Goal: Task Accomplishment & Management: Use online tool/utility

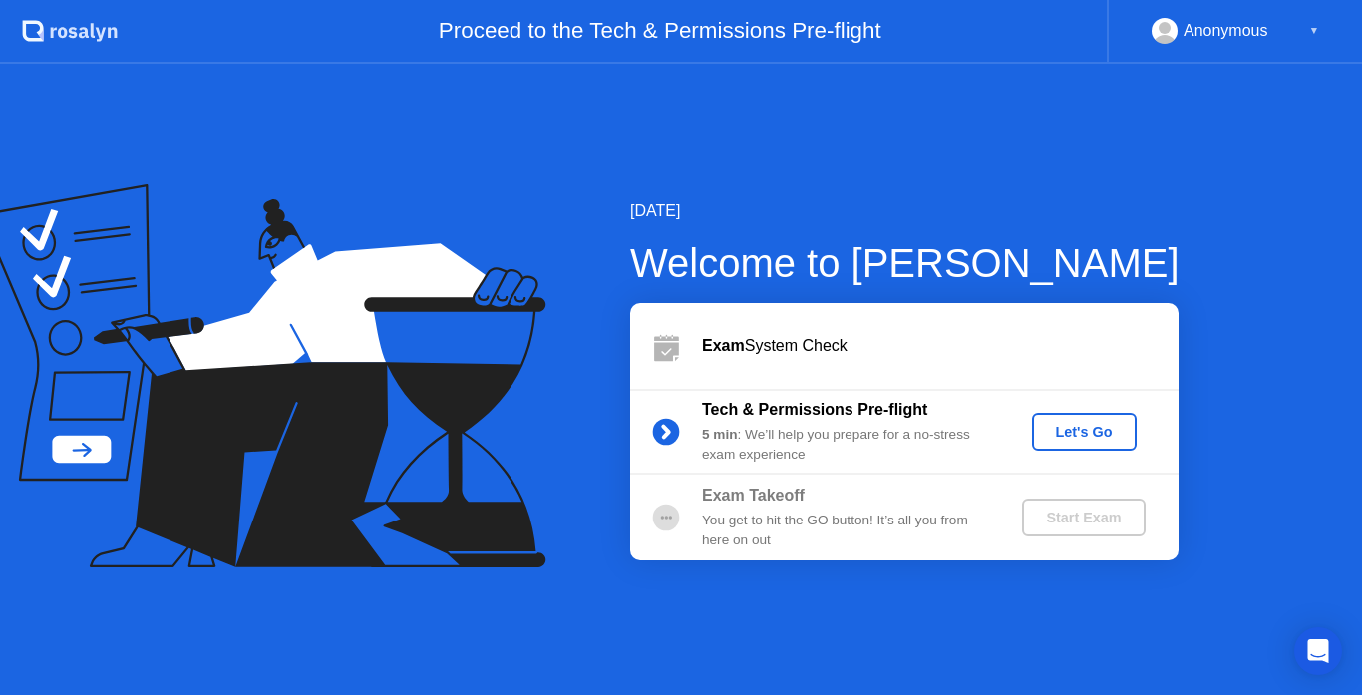
click at [1086, 430] on div "Let's Go" at bounding box center [1084, 432] width 89 height 16
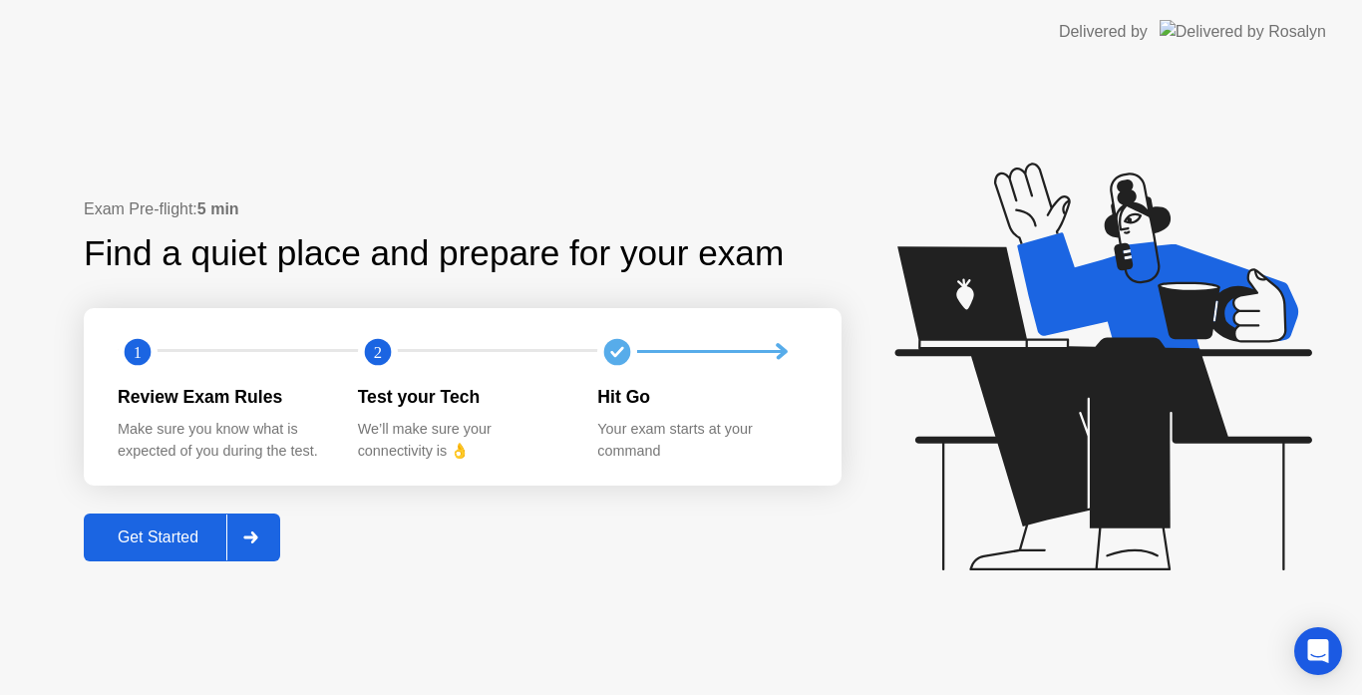
click at [252, 535] on icon at bounding box center [250, 537] width 15 height 12
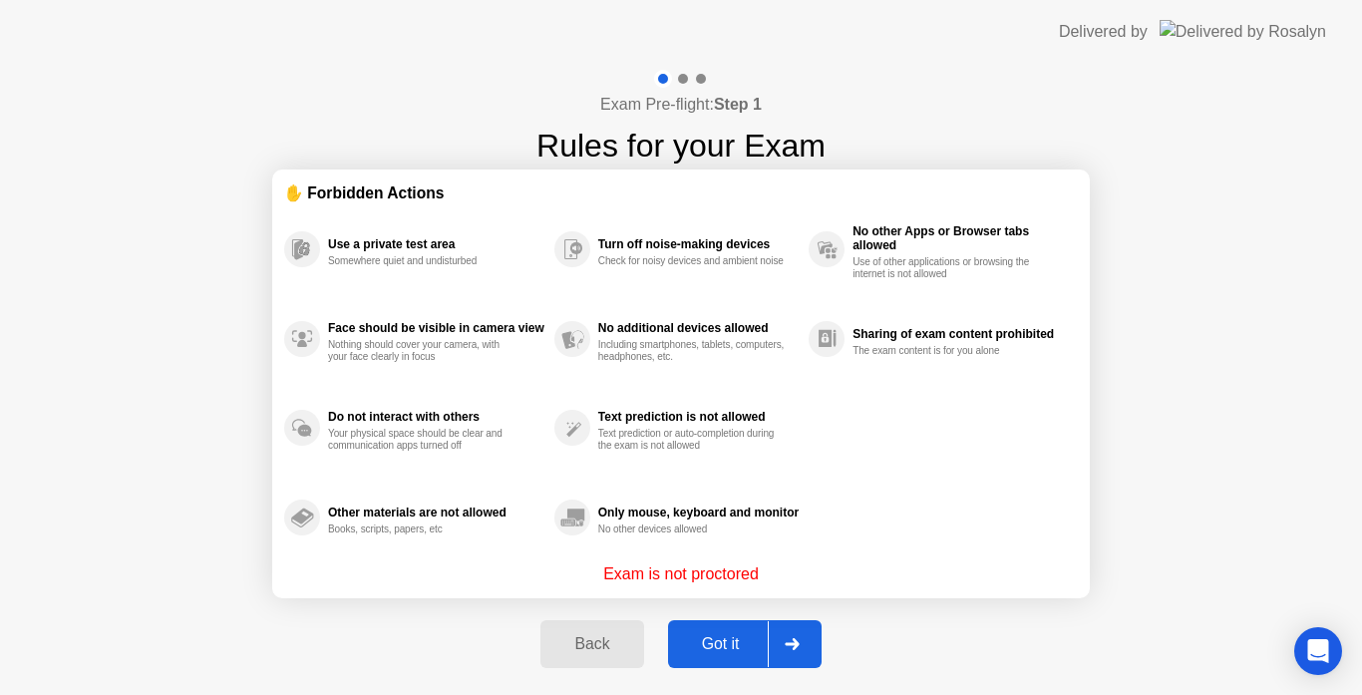
click at [729, 648] on div "Got it" at bounding box center [721, 644] width 94 height 18
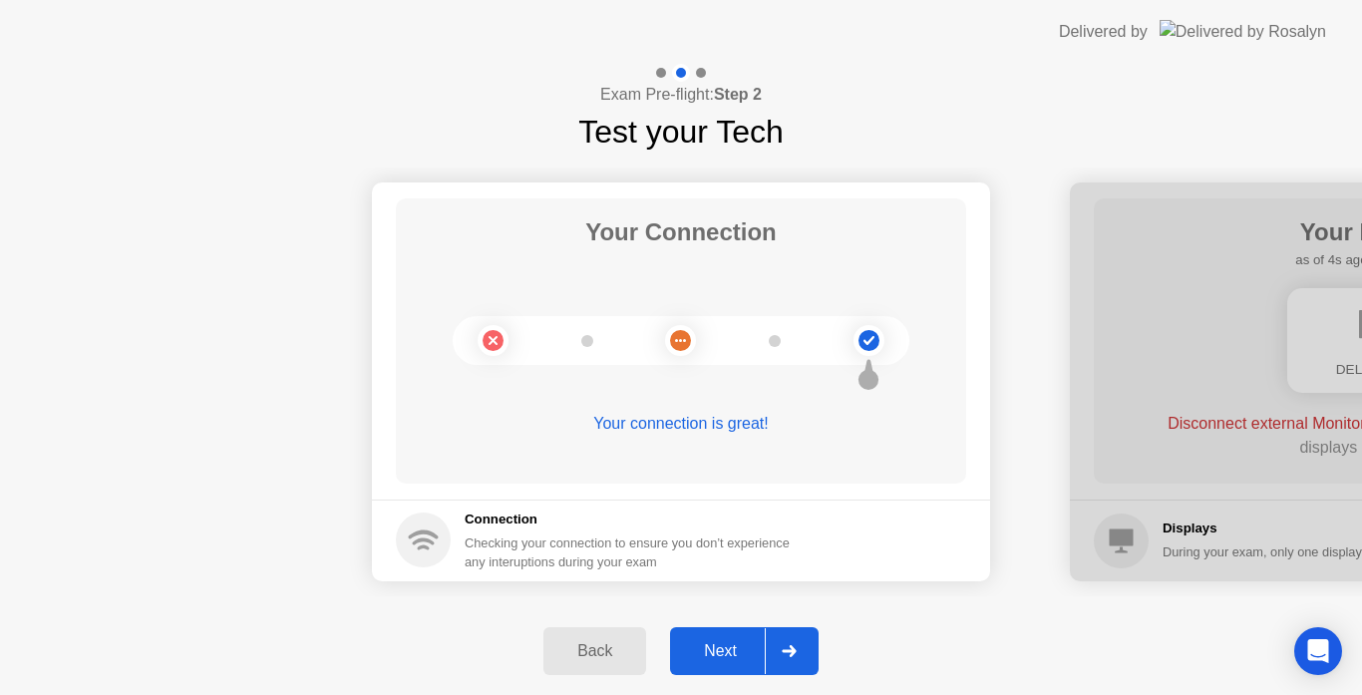
click at [729, 648] on div "Next" at bounding box center [720, 651] width 89 height 18
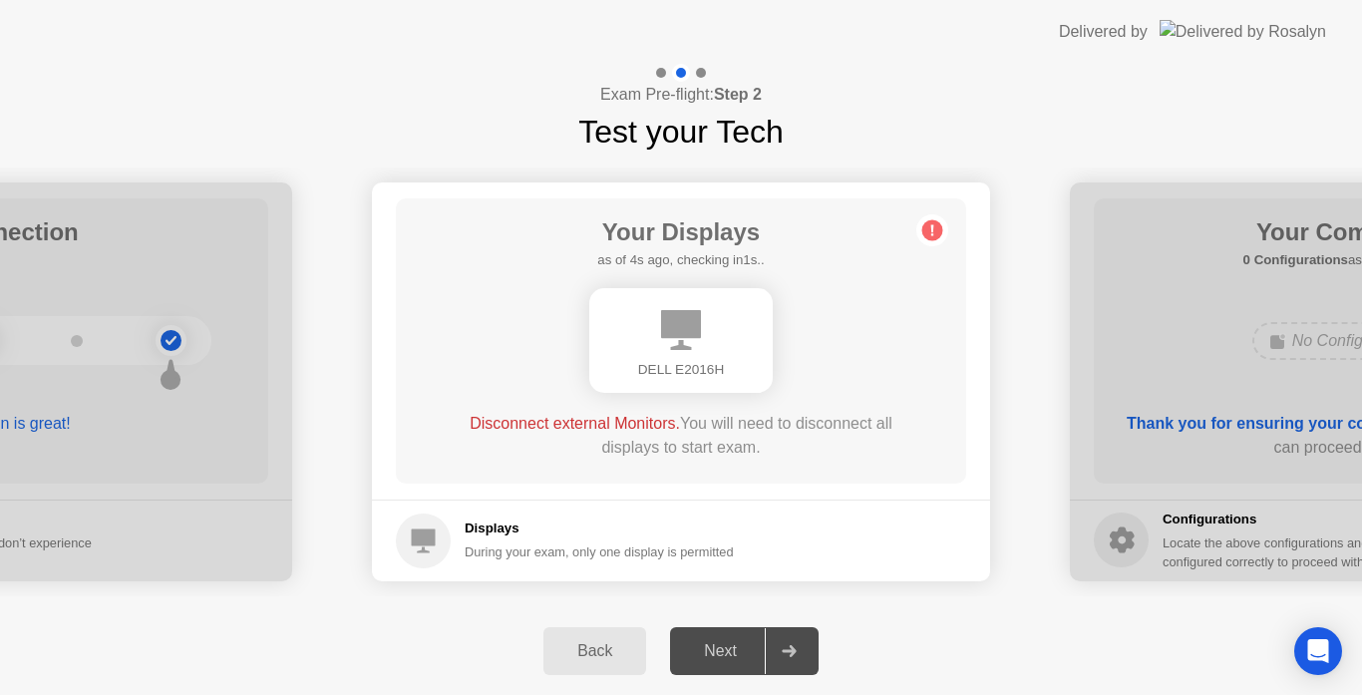
click at [729, 648] on div "Next" at bounding box center [720, 651] width 89 height 18
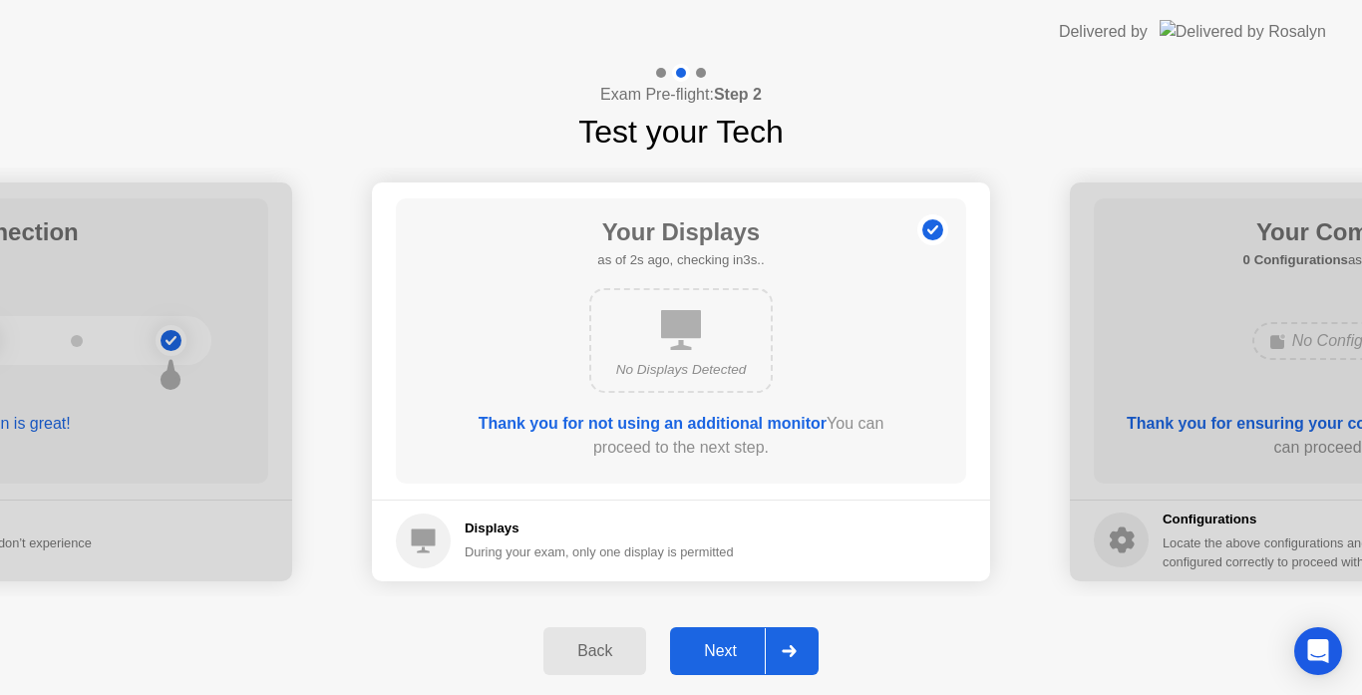
click at [744, 647] on div "Next" at bounding box center [720, 651] width 89 height 18
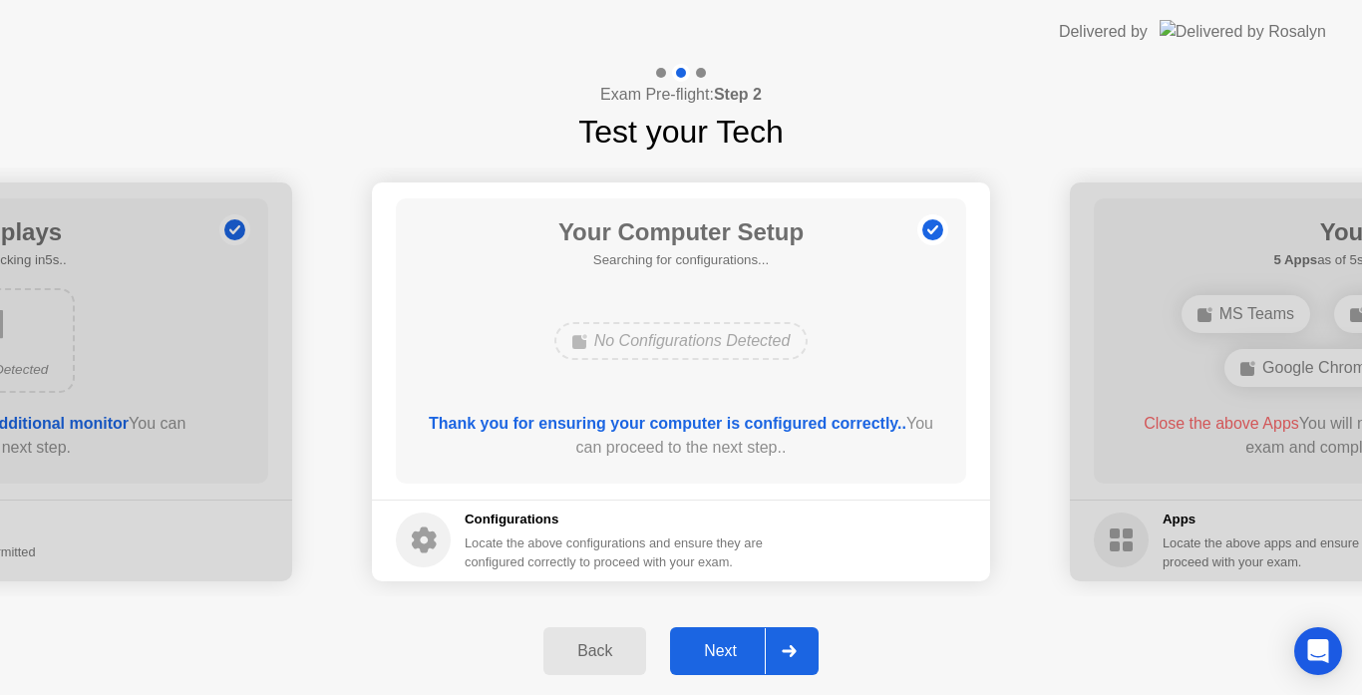
click at [744, 647] on div "Next" at bounding box center [720, 651] width 89 height 18
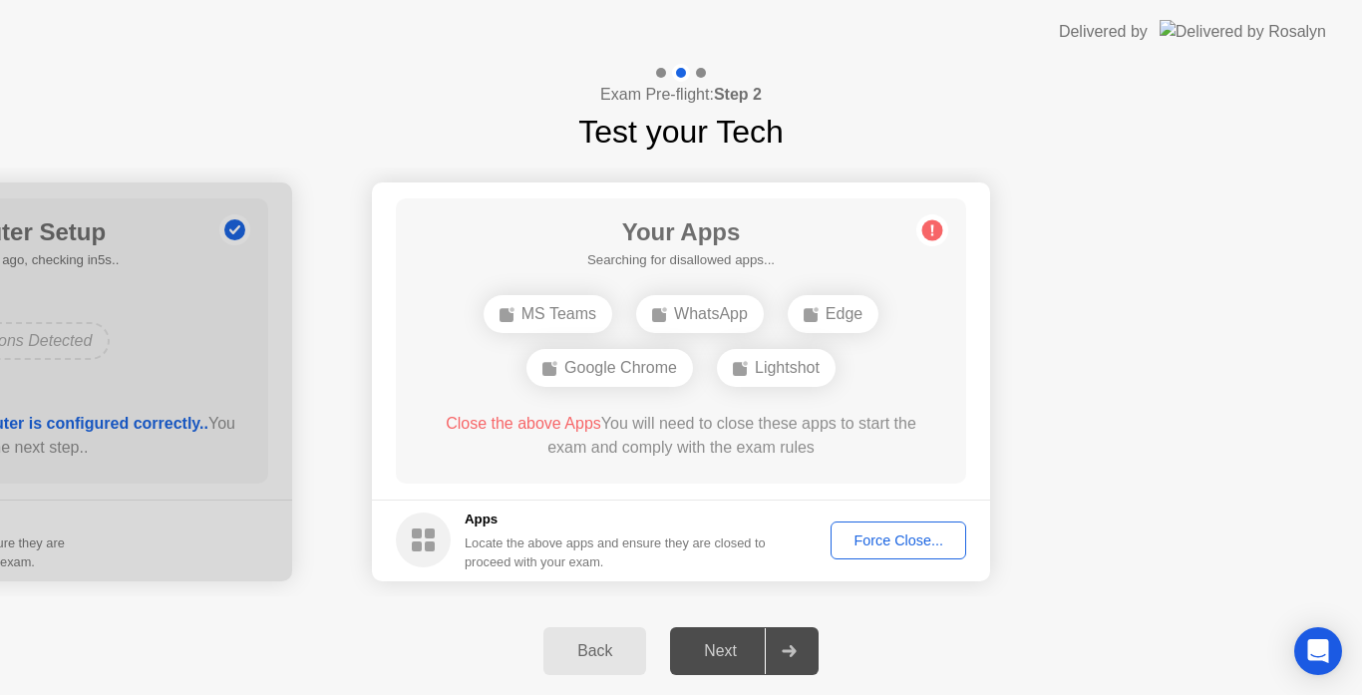
click at [930, 533] on div "Force Close..." at bounding box center [899, 540] width 122 height 16
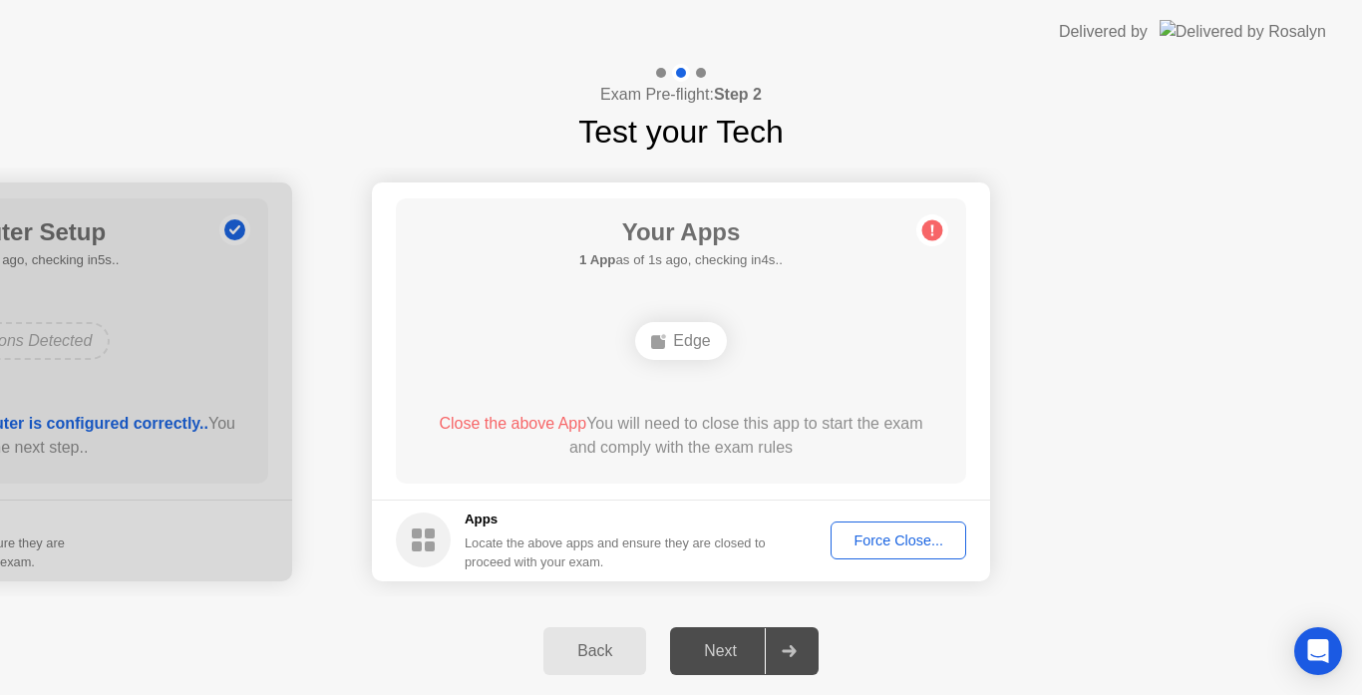
click at [899, 543] on div "Force Close..." at bounding box center [899, 540] width 122 height 16
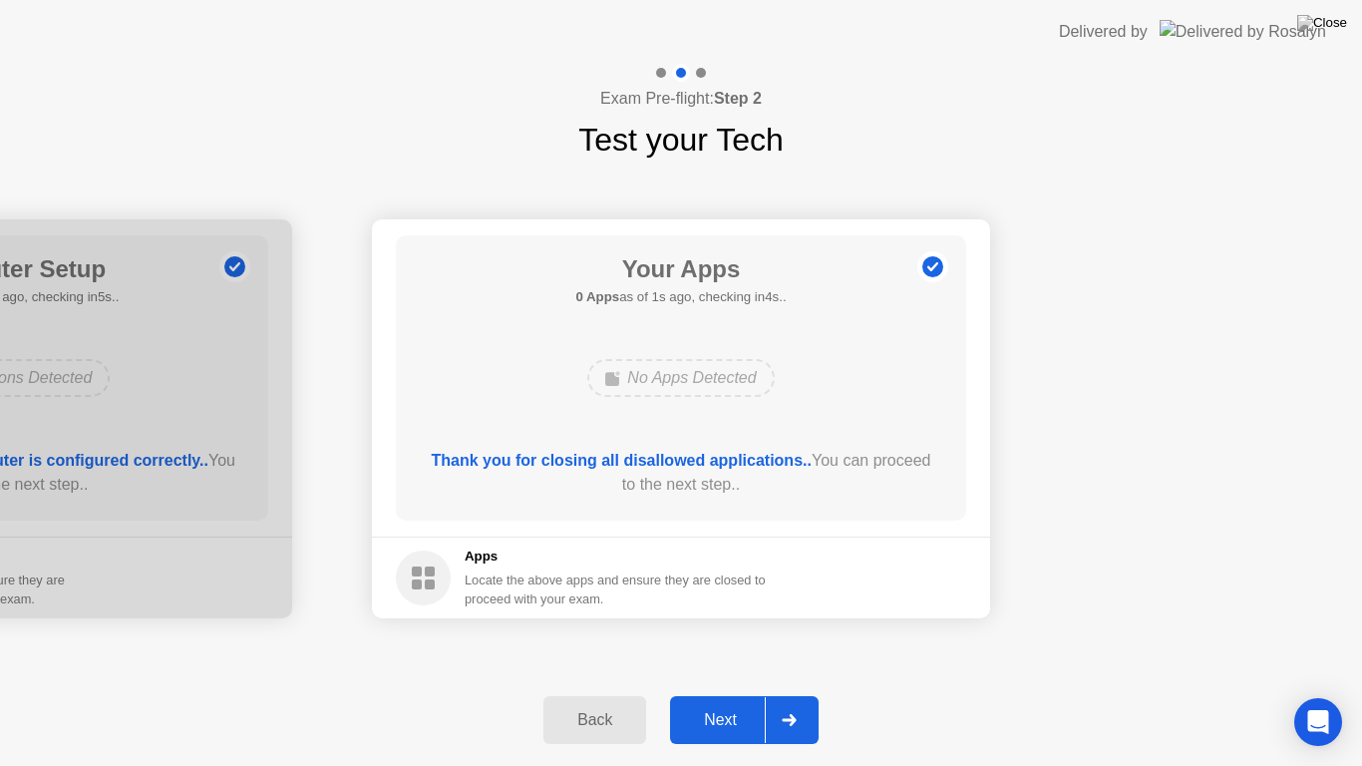
click at [715, 694] on div "Next" at bounding box center [720, 720] width 89 height 18
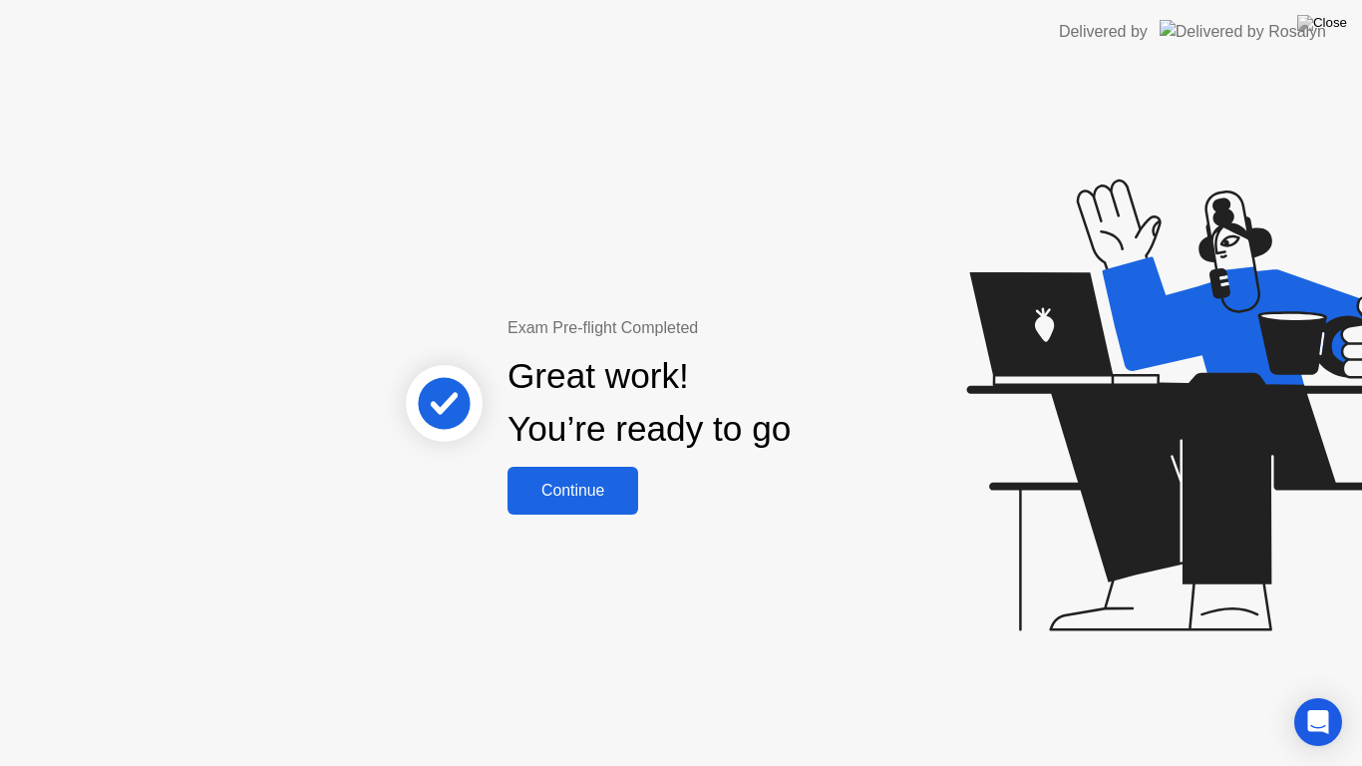
click at [617, 503] on button "Continue" at bounding box center [573, 491] width 131 height 48
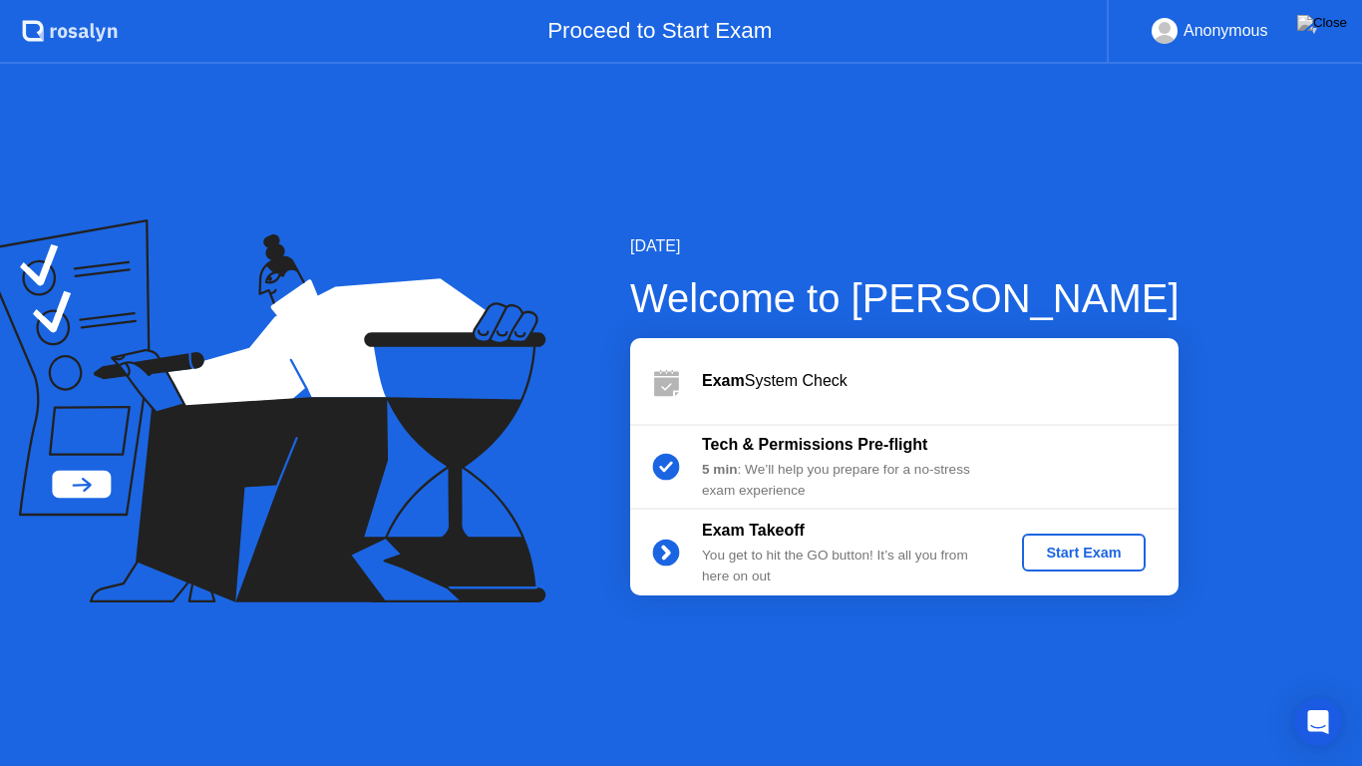
click at [1073, 551] on div "Start Exam" at bounding box center [1083, 552] width 107 height 16
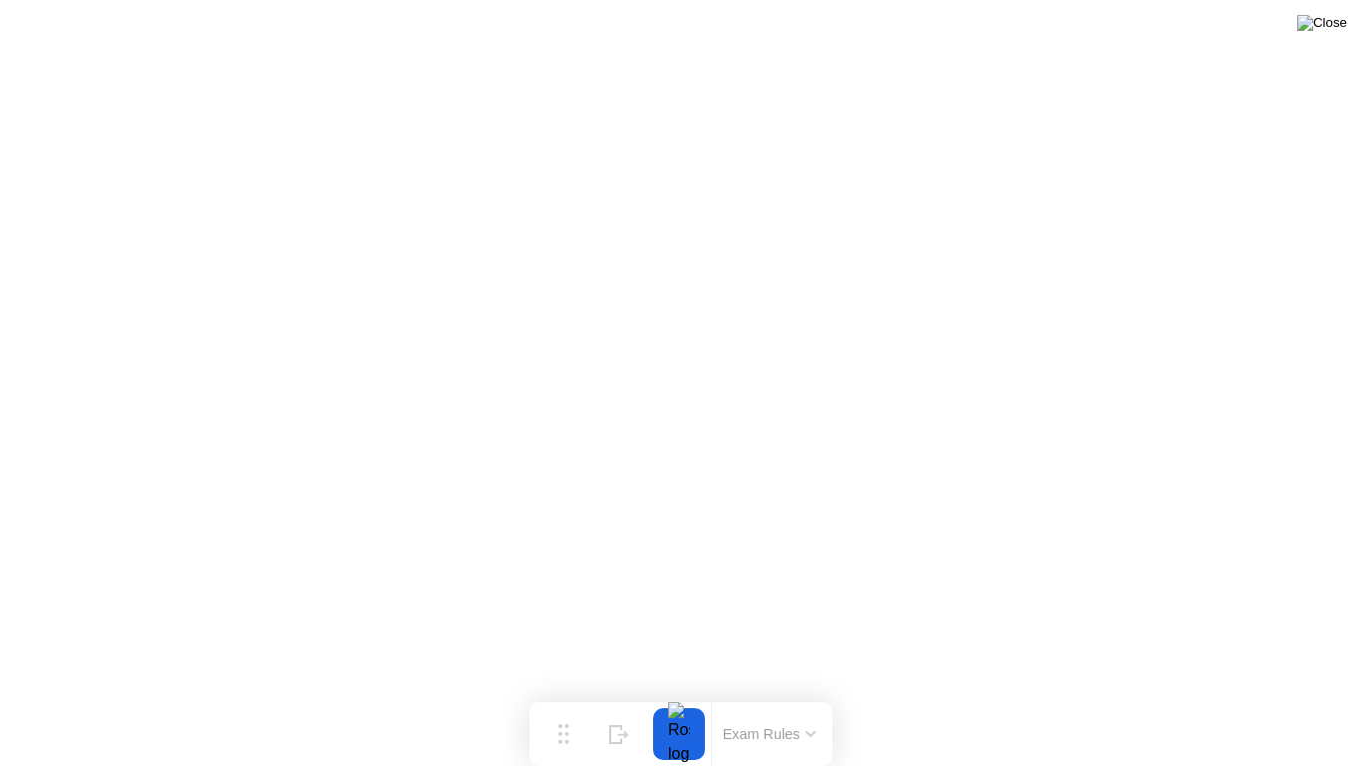
click at [1338, 26] on img at bounding box center [1322, 23] width 50 height 16
click at [1331, 23] on img at bounding box center [1322, 23] width 50 height 16
click at [666, 694] on div at bounding box center [681, 766] width 1362 height 0
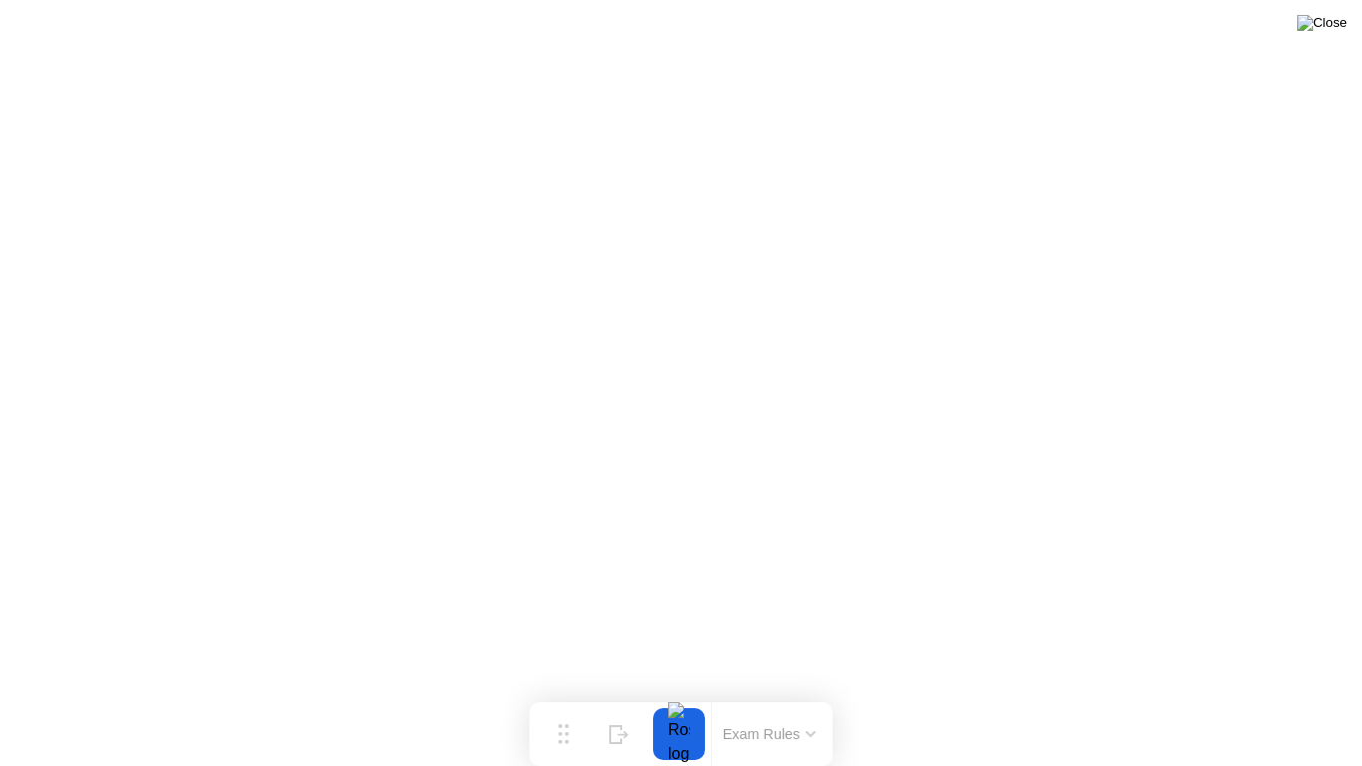
click at [1336, 26] on img at bounding box center [1322, 23] width 50 height 16
click at [1326, 26] on img at bounding box center [1322, 23] width 50 height 16
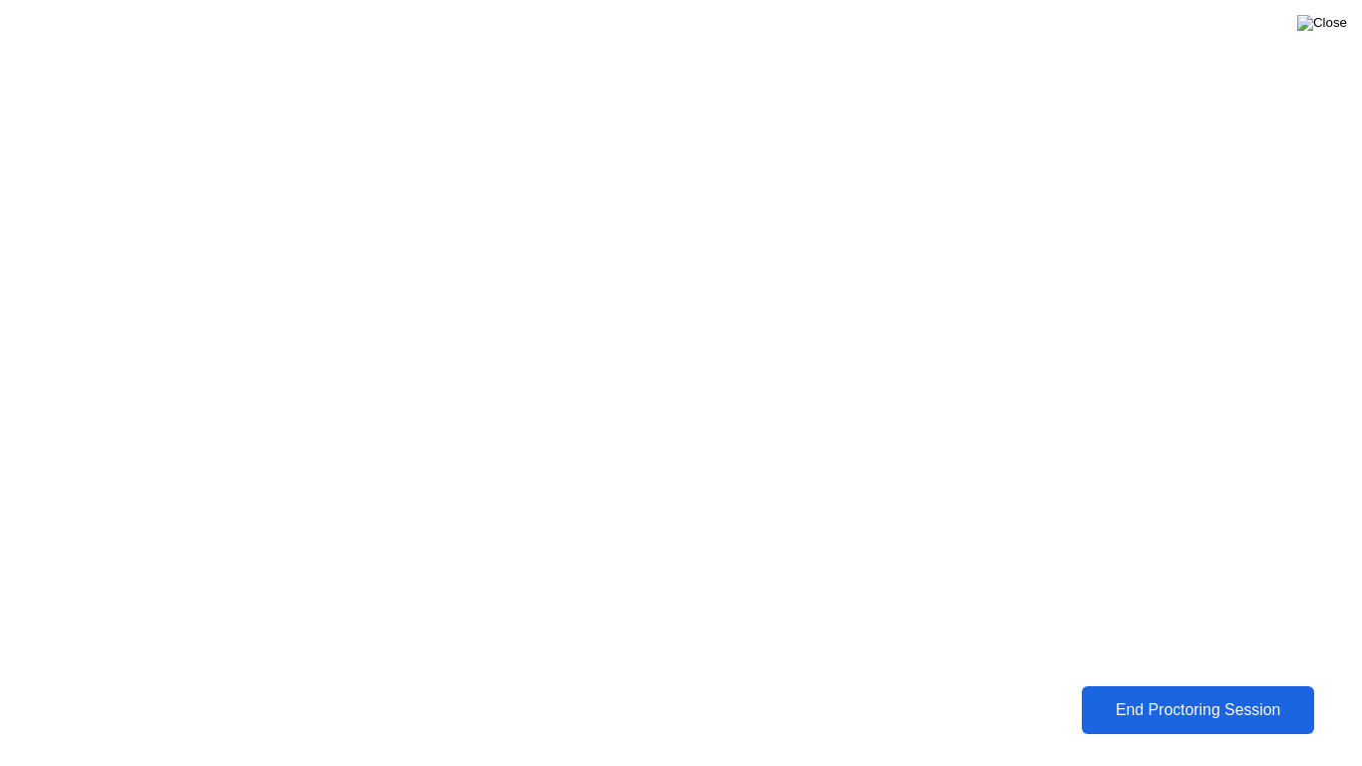
click at [1332, 23] on img at bounding box center [1322, 23] width 50 height 16
click at [1181, 694] on div "End Proctoring Session" at bounding box center [1197, 710] width 221 height 18
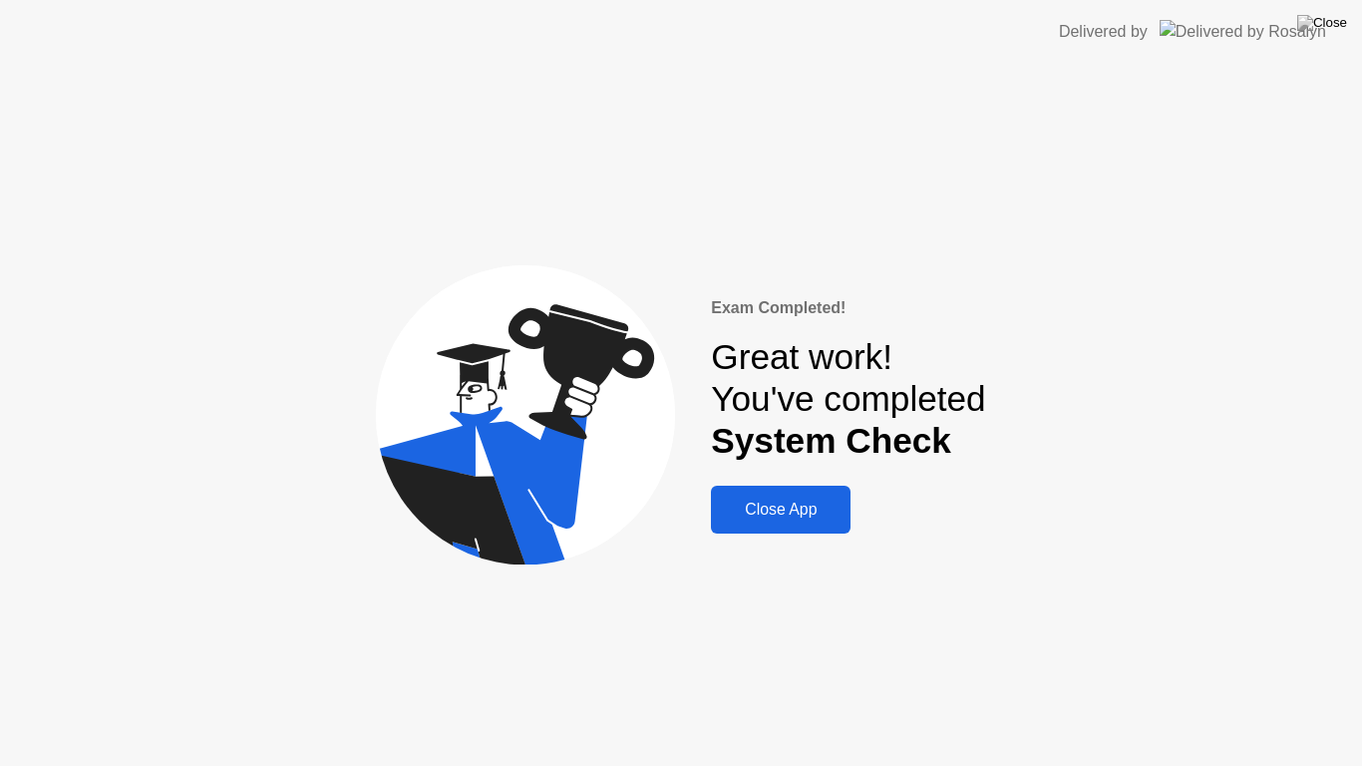
click at [794, 501] on div "Close App" at bounding box center [781, 510] width 128 height 18
